Goal: Task Accomplishment & Management: Use online tool/utility

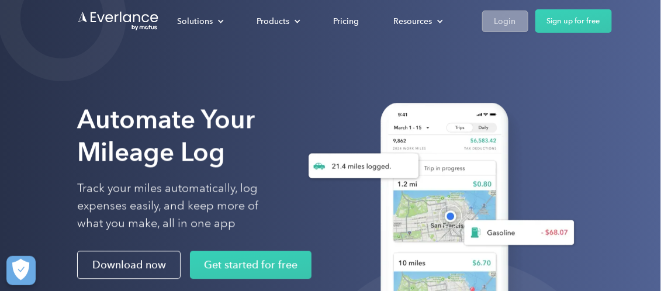
click at [515, 20] on link "Login" at bounding box center [505, 22] width 46 height 22
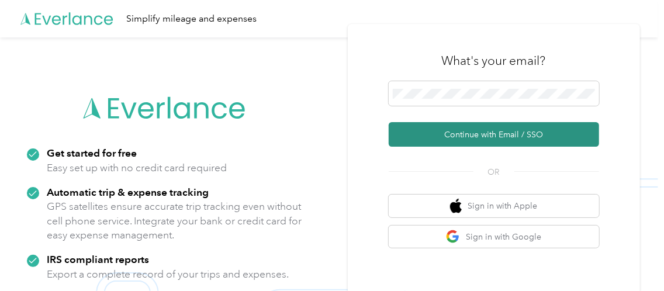
click at [458, 133] on button "Continue with Email / SSO" at bounding box center [494, 134] width 210 height 25
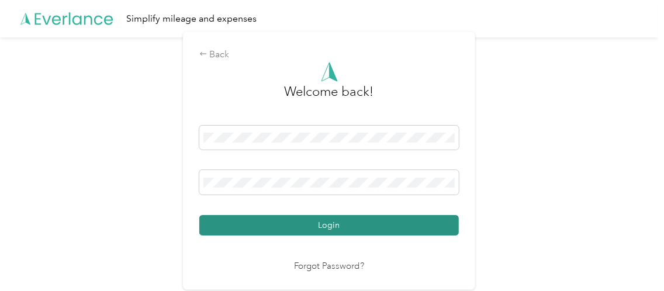
click at [286, 217] on button "Login" at bounding box center [328, 225] width 259 height 20
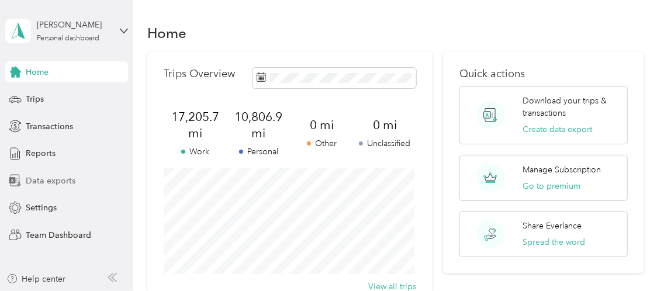
drag, startPoint x: 41, startPoint y: 99, endPoint x: 39, endPoint y: 188, distance: 88.9
click at [39, 188] on div "Home Trips Transactions Reports Data exports Settings Team Dashboard" at bounding box center [66, 153] width 123 height 184
click at [39, 176] on span "Data exports" at bounding box center [51, 181] width 50 height 12
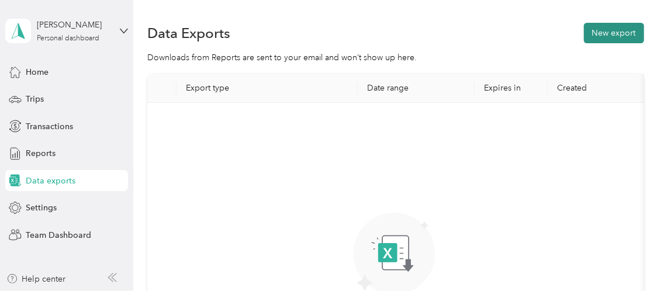
click at [593, 32] on button "New export" at bounding box center [614, 33] width 60 height 20
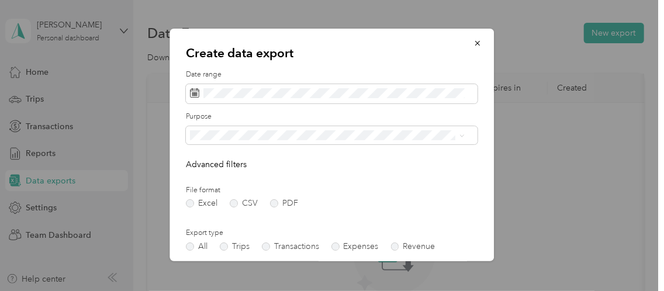
click at [326, 82] on div "Date range" at bounding box center [332, 87] width 292 height 34
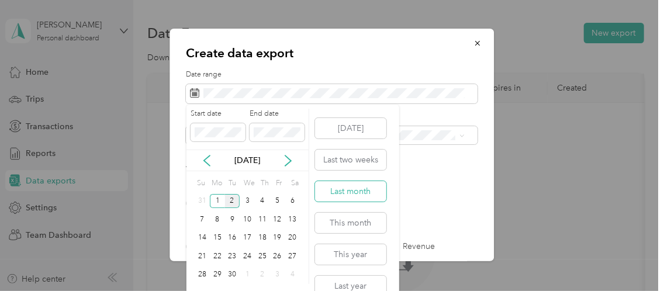
click at [352, 196] on button "Last month" at bounding box center [350, 191] width 71 height 20
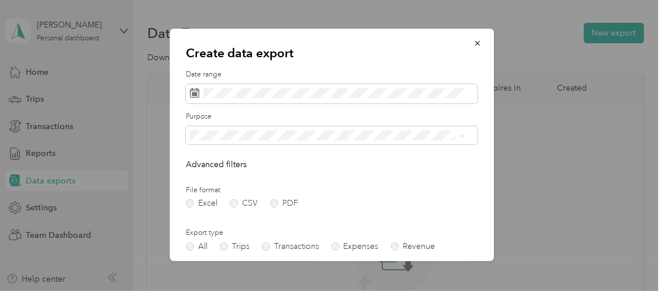
click at [220, 181] on li "Work" at bounding box center [327, 176] width 283 height 20
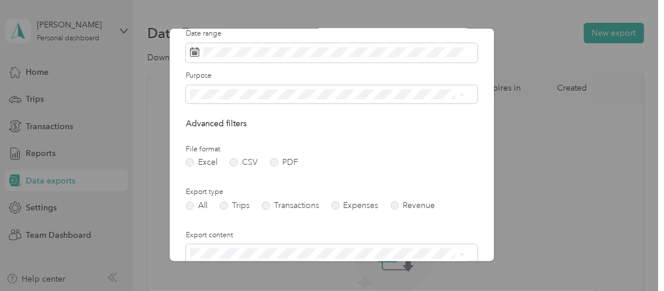
scroll to position [58, 0]
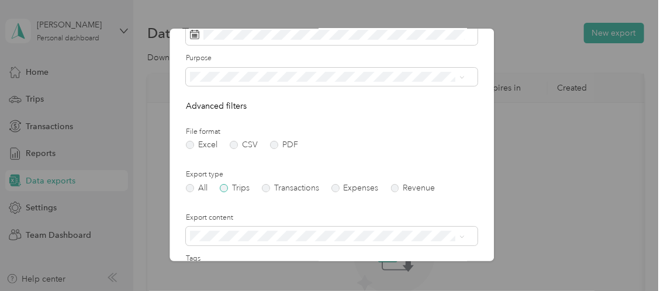
click at [226, 188] on label "Trips" at bounding box center [235, 188] width 30 height 8
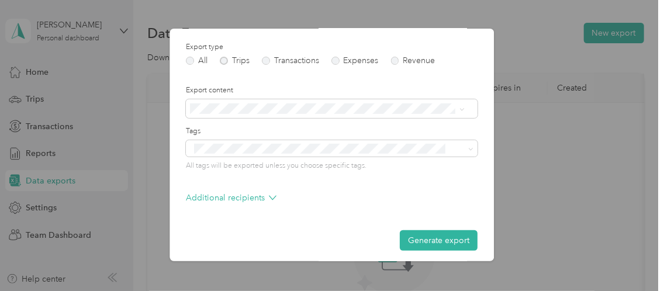
scroll to position [191, 0]
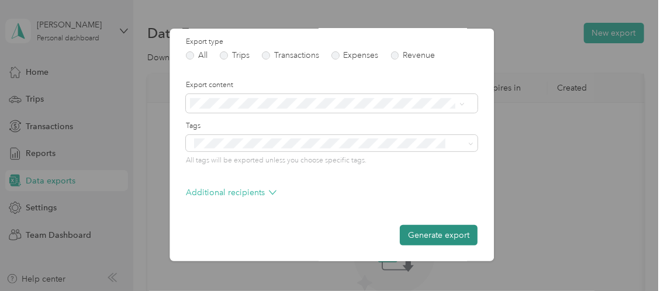
click at [424, 234] on button "Generate export" at bounding box center [439, 235] width 78 height 20
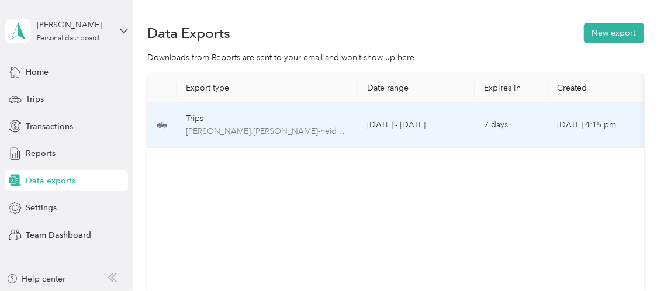
click at [514, 127] on td "7 days" at bounding box center [511, 125] width 73 height 45
click at [310, 128] on span "brian.dillard-heidelbergmaterials.com-trips-2025-08-01-2025-08-31.xlsx" at bounding box center [267, 131] width 162 height 13
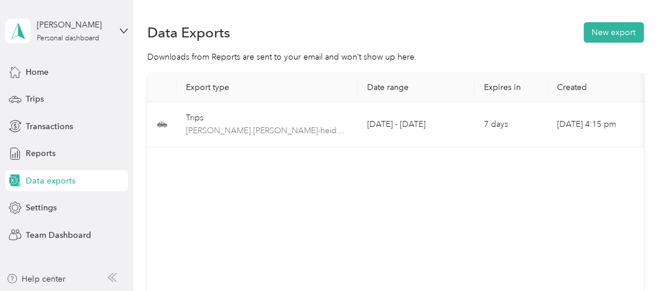
scroll to position [0, 0]
click at [459, 222] on div "Export type Date range Expires in Created Download Trips brian.dillard-heidelbe…" at bounding box center [395, 190] width 496 height 233
drag, startPoint x: 459, startPoint y: 222, endPoint x: 362, endPoint y: 219, distance: 97.7
click at [362, 219] on div "Export type Date range Expires in Created Download Trips brian.dillard-heidelbe…" at bounding box center [395, 190] width 496 height 233
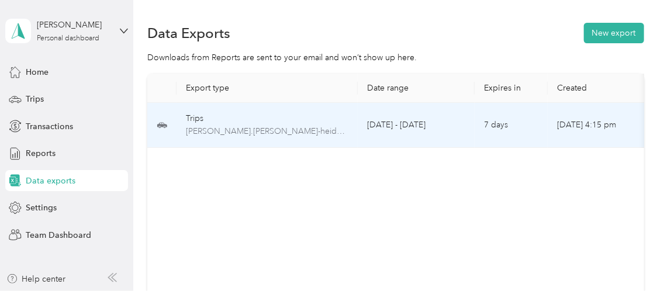
click at [579, 121] on td "Sep 02, 2025, 4:15 pm" at bounding box center [606, 125] width 117 height 45
click at [382, 124] on td "August 1 - 31, 2025" at bounding box center [416, 125] width 117 height 45
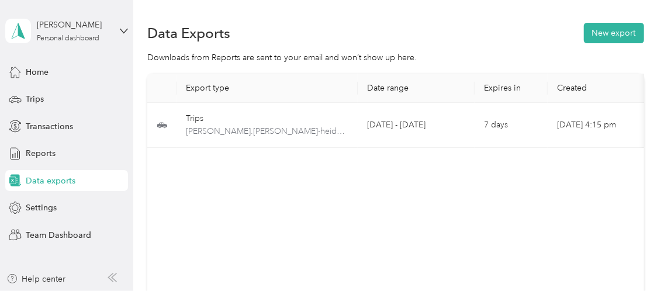
click at [344, 195] on div "Export type Date range Expires in Created Download Trips brian.dillard-heidelbe…" at bounding box center [395, 190] width 496 height 233
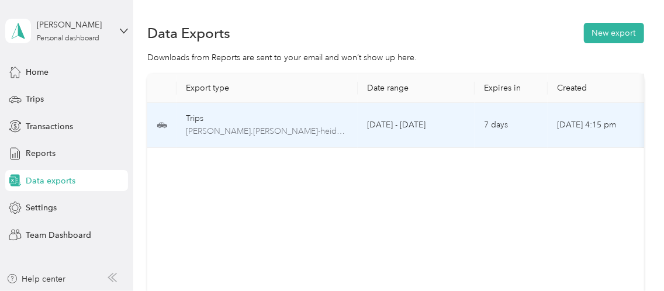
click at [582, 125] on td "[DATE] 4:15 pm" at bounding box center [606, 125] width 117 height 45
click at [269, 128] on span "brian.dillard-heidelbergmaterials.com-trips-2025-08-01-2025-08-31.xlsx" at bounding box center [267, 131] width 162 height 13
click at [514, 120] on td "7 days" at bounding box center [511, 125] width 73 height 45
